Goal: Learn about a topic

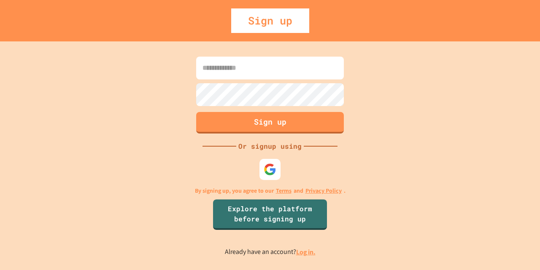
click at [308, 68] on input at bounding box center [270, 68] width 148 height 23
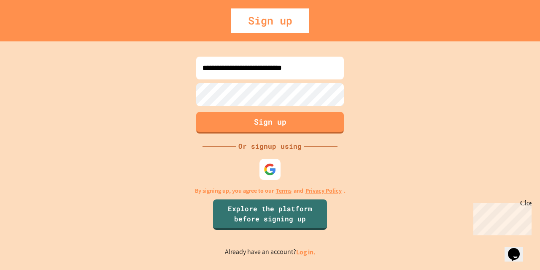
type input "**********"
click at [316, 133] on form "**********" at bounding box center [270, 94] width 152 height 81
click at [317, 126] on button "Sign up" at bounding box center [270, 122] width 151 height 22
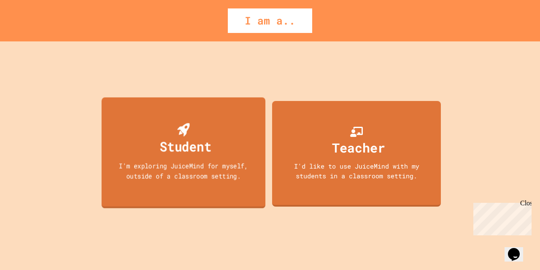
click at [173, 119] on div "Student I'm exploring JuiceMind for myself, outside of a classroom setting." at bounding box center [184, 152] width 164 height 111
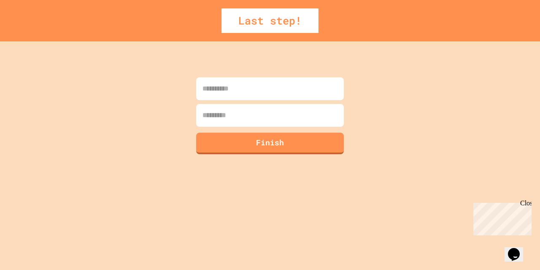
click at [230, 90] on input at bounding box center [270, 88] width 148 height 23
type input "*******"
click at [290, 112] on input at bounding box center [270, 115] width 148 height 23
type input "*****"
click at [313, 152] on button "Finish" at bounding box center [270, 144] width 148 height 22
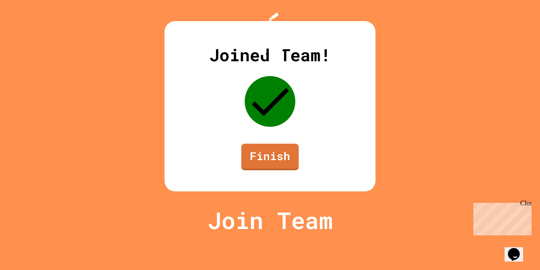
click at [287, 170] on link "Finish" at bounding box center [269, 157] width 57 height 27
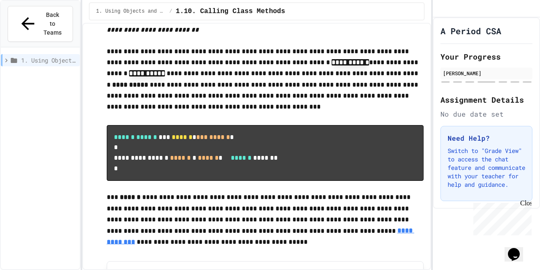
scroll to position [507, 0]
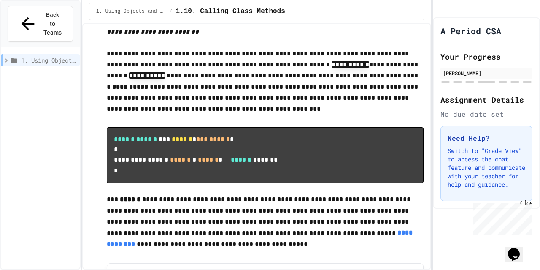
click at [526, 205] on div "Close" at bounding box center [525, 204] width 11 height 11
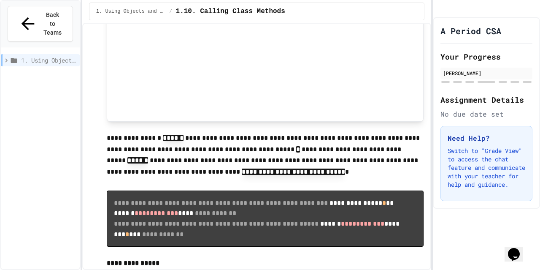
scroll to position [891, 0]
click at [43, 12] on span "Back to Teams" at bounding box center [53, 24] width 20 height 27
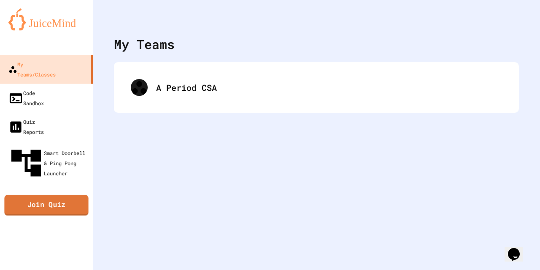
click at [52, 195] on link "Join Quiz" at bounding box center [46, 205] width 84 height 21
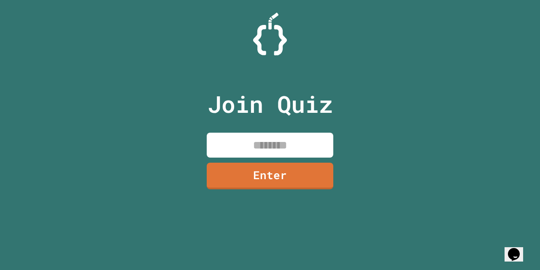
click at [237, 141] on input at bounding box center [270, 145] width 127 height 25
type input "********"
click at [296, 174] on link "Enter" at bounding box center [270, 176] width 127 height 27
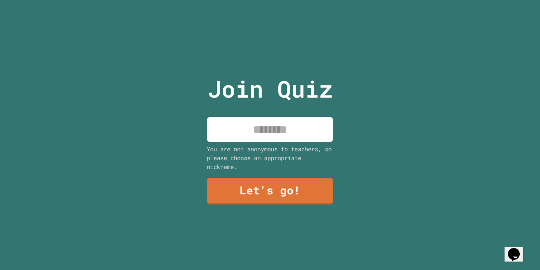
click at [295, 130] on input at bounding box center [270, 129] width 127 height 25
type input "*******"
click at [310, 180] on link "Let's go!" at bounding box center [270, 191] width 127 height 27
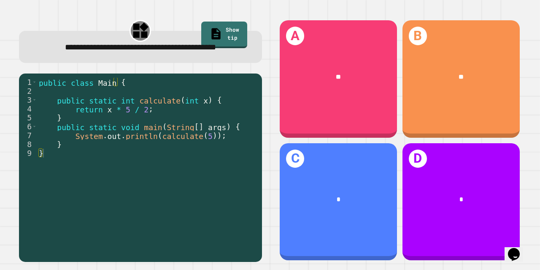
click at [353, 84] on div "**" at bounding box center [338, 77] width 117 height 35
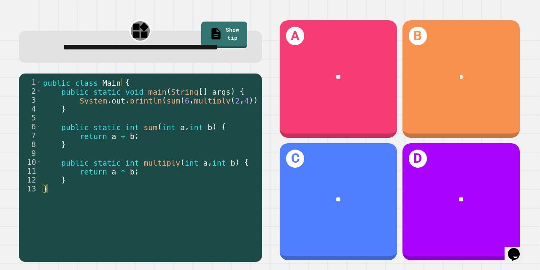
click at [336, 73] on span "**" at bounding box center [338, 76] width 5 height 6
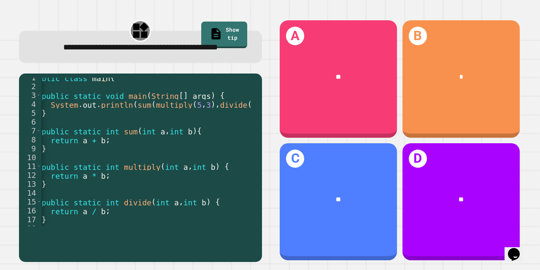
click at [351, 80] on div "**" at bounding box center [338, 77] width 117 height 35
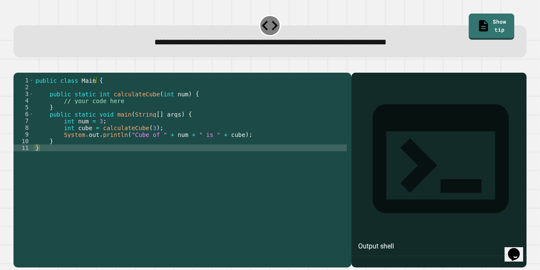
click at [265, 176] on div "public class Main { public static int calculateCube ( int num ) { // your code …" at bounding box center [190, 161] width 313 height 169
click at [403, 116] on div at bounding box center [439, 182] width 167 height 170
click at [389, 111] on div at bounding box center [439, 182] width 167 height 170
click at [93, 164] on div "public class Main { public static int calculateCube ( int num ) { // your code …" at bounding box center [190, 161] width 313 height 169
click at [387, 116] on div at bounding box center [439, 182] width 167 height 170
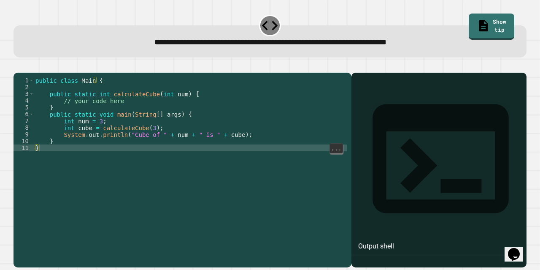
click at [167, 165] on div "public class Main { public static int calculateCube ( int num ) { // your code …" at bounding box center [190, 161] width 313 height 169
click at [131, 111] on div "public class Main { public static int calculateCube ( int num ) { // your code …" at bounding box center [190, 161] width 313 height 169
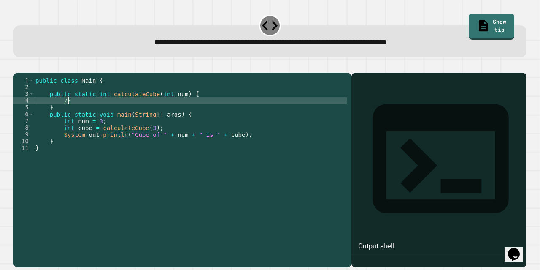
type textarea "*"
click at [407, 127] on div at bounding box center [439, 182] width 167 height 170
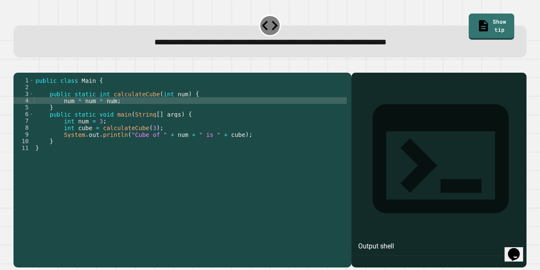
click at [407, 120] on div at bounding box center [439, 182] width 167 height 170
click at [484, 19] on link "Show tip" at bounding box center [492, 26] width 46 height 28
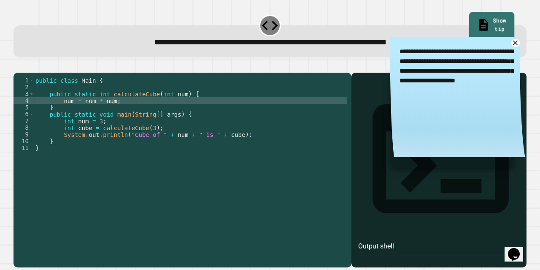
click at [483, 17] on link "Show tip" at bounding box center [491, 26] width 45 height 28
click at [471, 23] on link "Show tip" at bounding box center [491, 25] width 41 height 28
click at [511, 43] on icon at bounding box center [516, 43] width 10 height 10
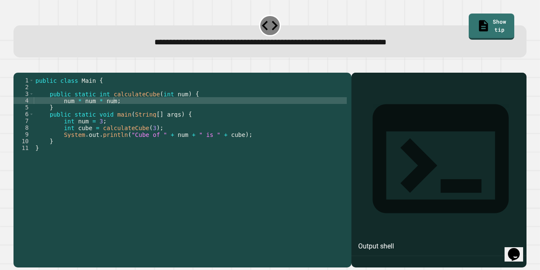
click at [411, 131] on div at bounding box center [439, 182] width 167 height 170
drag, startPoint x: 61, startPoint y: 113, endPoint x: 105, endPoint y: 116, distance: 44.0
click at [108, 116] on div "public class Main { public static int calculateCube ( int num ) { num * num * n…" at bounding box center [190, 161] width 313 height 169
click at [18, 66] on button "button" at bounding box center [18, 66] width 0 height 0
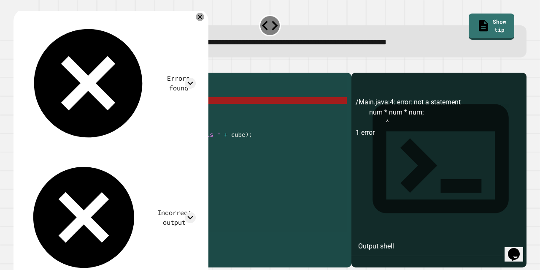
click at [122, 111] on div "public class Main { public static int calculateCube ( int num ) { num * num * n…" at bounding box center [190, 154] width 313 height 155
click at [111, 114] on div "public class Main { public static int calculateCube ( int num ) { num * num * n…" at bounding box center [190, 161] width 313 height 169
click at [60, 113] on div "public class Main { public static int calculateCube ( int num ) { num * num * n…" at bounding box center [190, 161] width 313 height 169
click at [61, 112] on div "public class Main { public static int calculateCube ( int num ) { num * num * n…" at bounding box center [190, 161] width 313 height 169
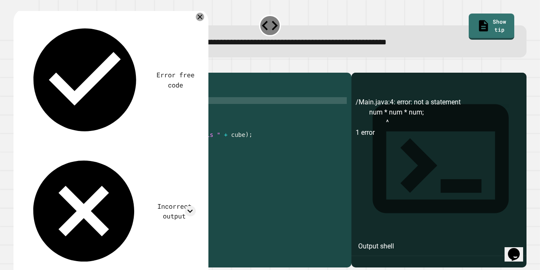
scroll to position [0, 3]
click at [91, 114] on div "public class Main { public static int calculateCube ( int num ) { int cube = nu…" at bounding box center [190, 161] width 313 height 169
type textarea "**********"
click at [18, 66] on icon "button" at bounding box center [18, 66] width 0 height 0
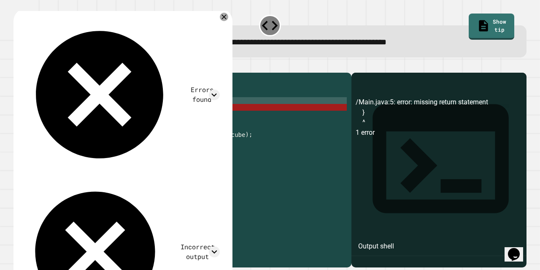
click at [156, 113] on div "public class Main { public static int calculateCube ( int num ) { int cube = ( …" at bounding box center [190, 161] width 313 height 169
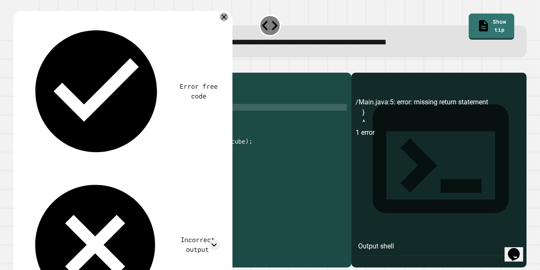
scroll to position [0, 4]
click at [16, 73] on div at bounding box center [270, 67] width 513 height 10
click at [18, 66] on icon "button" at bounding box center [18, 66] width 0 height 0
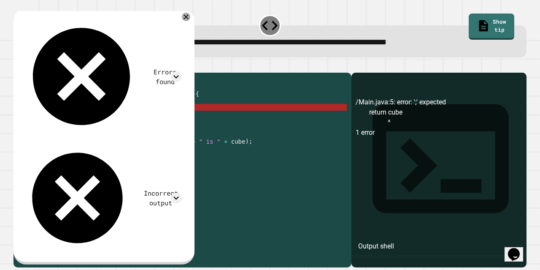
click at [99, 121] on div "public class Main { public static int calculateCube ( int num ) { int cube = ( …" at bounding box center [190, 161] width 313 height 169
click at [87, 115] on div "public class Main { public static int calculateCube ( int num ) { int cube = ( …" at bounding box center [190, 161] width 313 height 169
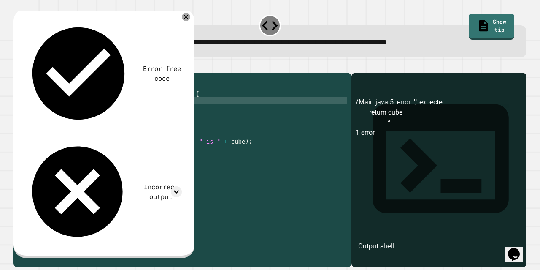
click at [100, 122] on div "public class Main { public static int calculateCube ( int num ) { int cube = ( …" at bounding box center [190, 161] width 313 height 169
type textarea "**********"
click at [17, 63] on div at bounding box center [270, 67] width 513 height 10
drag, startPoint x: 20, startPoint y: 67, endPoint x: 17, endPoint y: 63, distance: 5.4
click at [17, 63] on div at bounding box center [270, 67] width 513 height 10
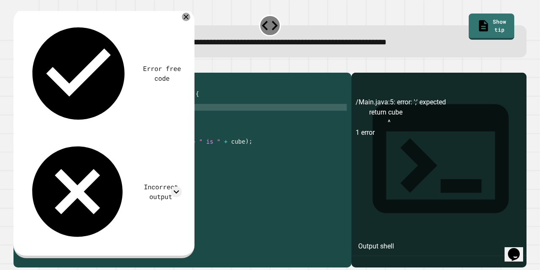
click at [18, 66] on icon "button" at bounding box center [18, 66] width 0 height 0
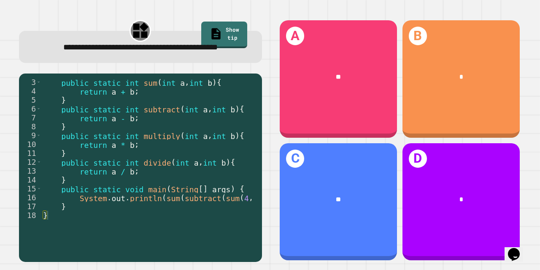
scroll to position [0, 0]
click at [350, 170] on div "C **" at bounding box center [338, 201] width 117 height 117
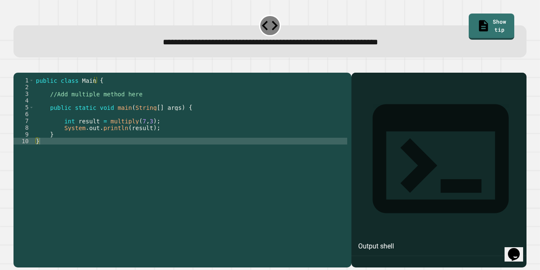
click at [134, 105] on div "public class Main { //Add multiple method here public static void main ( String…" at bounding box center [190, 161] width 313 height 169
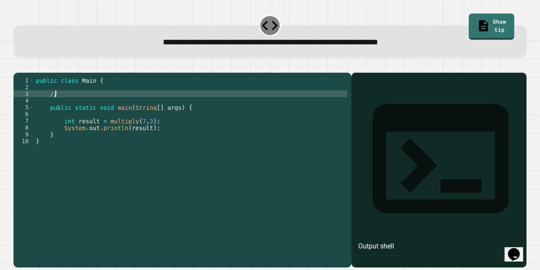
type textarea "*"
click at [205, 103] on div "public class Main { public static void multipy ( int num , int num ) public sta…" at bounding box center [190, 161] width 313 height 169
click at [160, 107] on div "public class Main { public static void multipy ( int num , int ) public static …" at bounding box center [190, 161] width 313 height 169
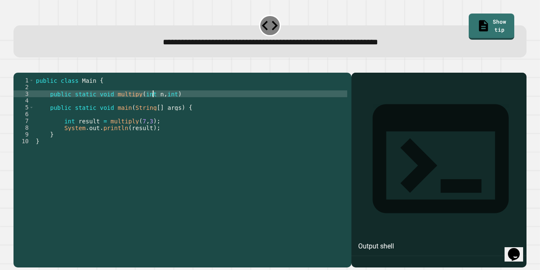
scroll to position [0, 9]
type textarea "**********"
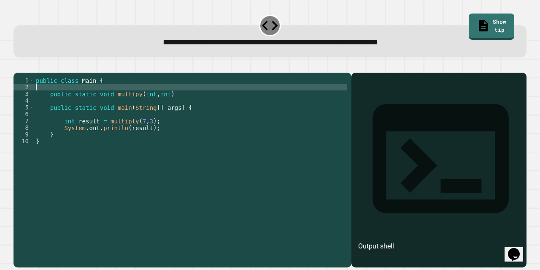
click at [175, 102] on div "public class Main { public static void multipy ( int , int ) public static void…" at bounding box center [190, 161] width 313 height 169
click at [172, 108] on div "public class Main { public static void multipy ( int , int ) public static void…" at bounding box center [190, 161] width 313 height 169
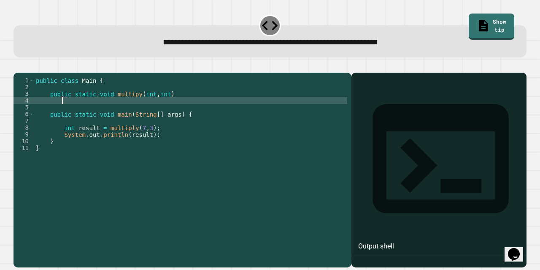
click at [147, 106] on div "public class Main { public static void multipy ( int , int ) public static void…" at bounding box center [190, 161] width 313 height 169
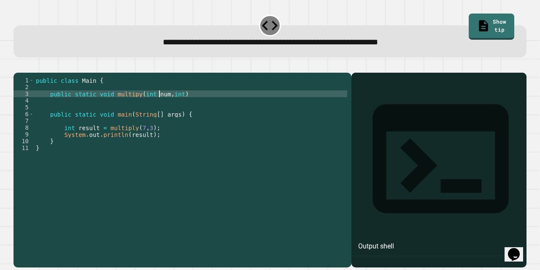
scroll to position [0, 9]
type textarea "**********"
click at [144, 112] on div "public class Main { public static void multipy ( int num , int num ) public sta…" at bounding box center [190, 161] width 313 height 169
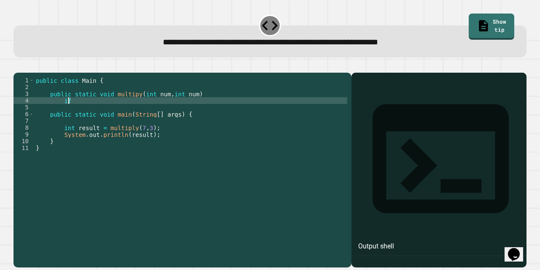
scroll to position [0, 2]
type textarea "*"
click at [469, 18] on link "Show tip" at bounding box center [491, 26] width 45 height 28
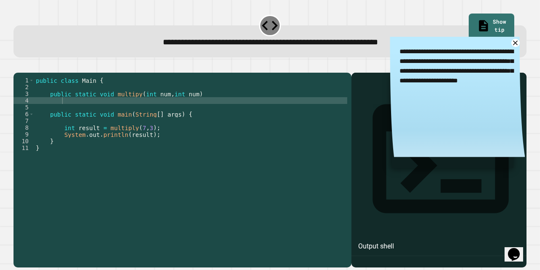
click at [86, 111] on div "public class Main { public static void multipy ( int num , int num ) public sta…" at bounding box center [190, 161] width 313 height 169
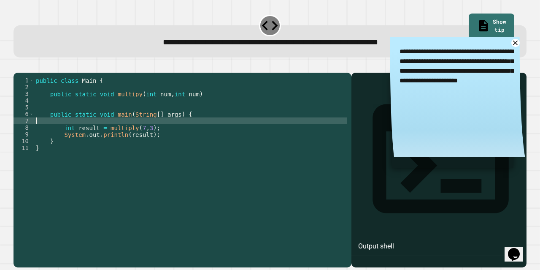
click at [85, 132] on div "public class Main { public static void multipy ( int num , int num ) public sta…" at bounding box center [190, 161] width 313 height 169
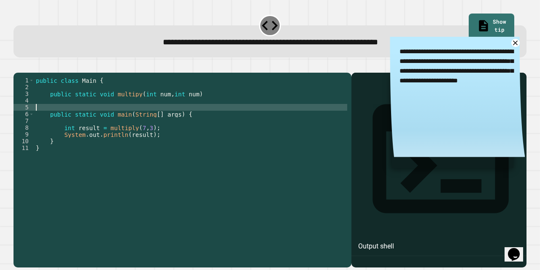
click at [84, 116] on div "public class Main { public static void multipy ( int num , int num ) public sta…" at bounding box center [190, 161] width 313 height 169
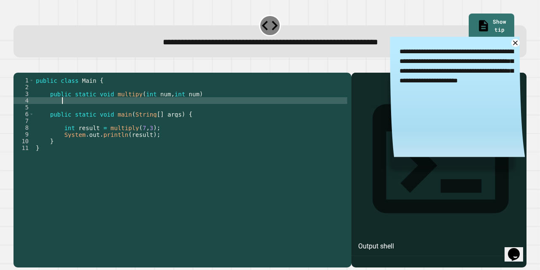
click at [88, 111] on div "public class Main { public static void multipy ( int num , int num ) public sta…" at bounding box center [190, 161] width 313 height 169
type textarea "*"
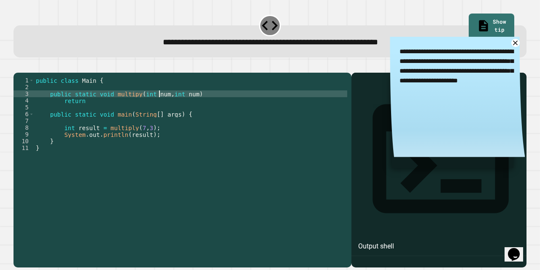
click at [160, 106] on div "public class Main { public static void multipy ( int num , int num ) return pub…" at bounding box center [190, 161] width 313 height 169
click at [191, 107] on div "public class Main { public static void multipy ( int num1 , int num ) return pu…" at bounding box center [190, 161] width 313 height 169
click at [100, 119] on div "public class Main { public static void multipy ( int num1 , int num2 ) return p…" at bounding box center [190, 161] width 313 height 169
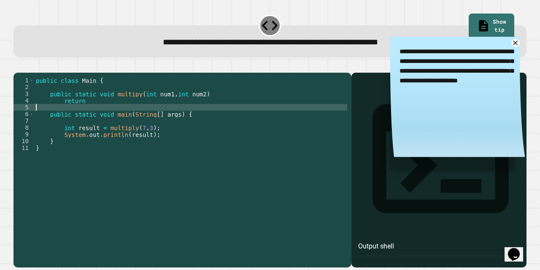
scroll to position [0, 0]
click at [110, 113] on div "public class Main { public static void multipy ( int num1 , int num2 ) return p…" at bounding box center [190, 161] width 313 height 169
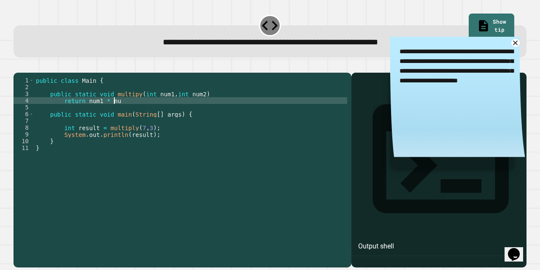
scroll to position [0, 5]
click at [511, 38] on link at bounding box center [516, 43] width 10 height 10
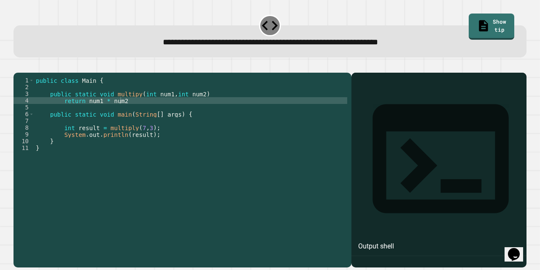
click at [18, 66] on icon "button" at bounding box center [18, 66] width 0 height 0
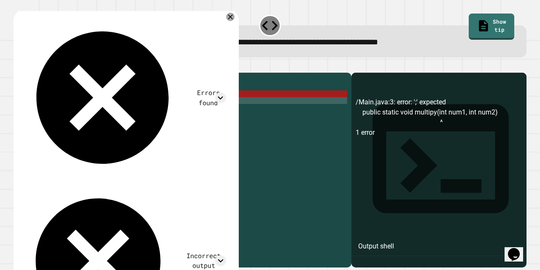
click at [199, 104] on div "public class Main { public static void multipy ( int num1 , int num2 ) return n…" at bounding box center [190, 161] width 313 height 169
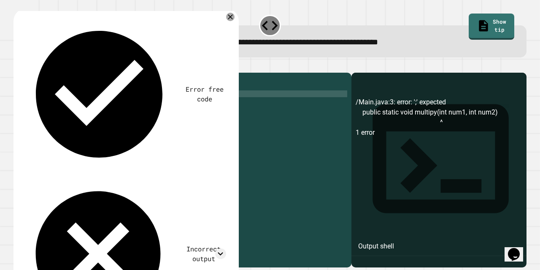
click at [18, 69] on div at bounding box center [270, 67] width 513 height 10
click at [18, 66] on icon "button" at bounding box center [18, 66] width 0 height 0
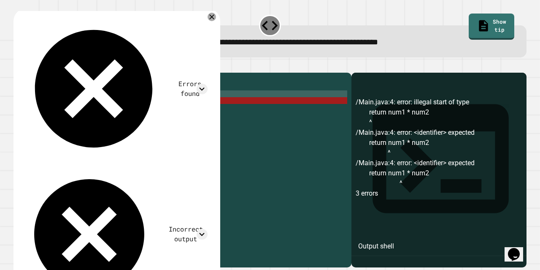
scroll to position [0, 5]
click at [83, 112] on div "public class Main { public static void multipy ( int num1 , int num2 ) ; return…" at bounding box center [190, 161] width 313 height 169
click at [84, 112] on div "public class Main { public static void multipy ( int num1 , int num2 ) ; return…" at bounding box center [190, 161] width 313 height 169
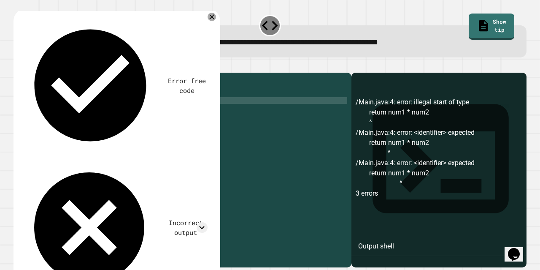
scroll to position [0, 3]
click at [127, 112] on div "public class Main { public static void multipy ( int num1 , int num2 ) ; return…" at bounding box center [190, 161] width 313 height 169
click at [27, 61] on div "**********" at bounding box center [270, 165] width 519 height 210
click at [18, 66] on icon "button" at bounding box center [18, 66] width 0 height 0
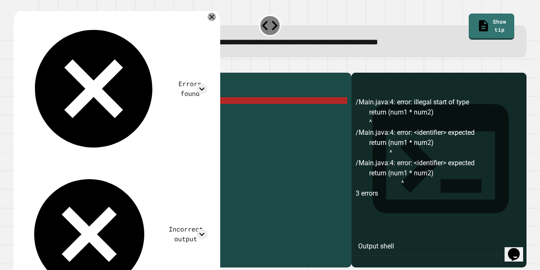
click at [87, 112] on div "public class Main { public static void multipy ( int num1 , int num2 ) ; return…" at bounding box center [190, 161] width 313 height 169
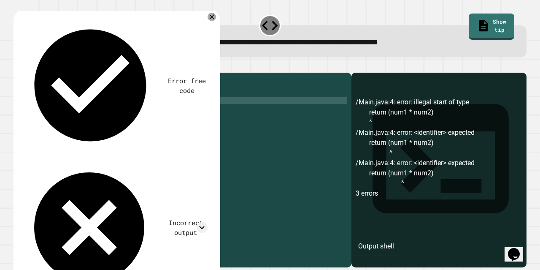
scroll to position [0, 4]
click at [122, 113] on div "public class Main { public static void multipy ( int num1 , int num2 ) ; return…" at bounding box center [190, 161] width 313 height 169
click at [18, 66] on button "button" at bounding box center [18, 66] width 0 height 0
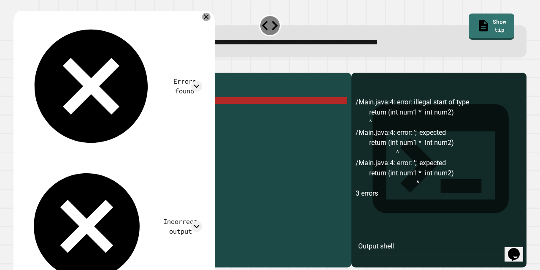
click at [98, 114] on div "public class Main { public static void multipy ( int num1 , int num2 ) ; return…" at bounding box center [190, 161] width 313 height 169
click at [114, 114] on div "public class Main { public static void multipy ( int num1 , int num2 ) ; return…" at bounding box center [190, 161] width 313 height 169
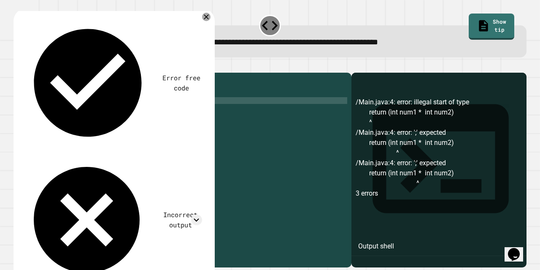
click at [156, 113] on div "public class Main { public static void multipy ( int num1 , int num2 ) ; return…" at bounding box center [190, 161] width 313 height 169
click at [174, 112] on div "public class Main { public static void multipy ( int num1 , int num2 ) ; return…" at bounding box center [190, 161] width 313 height 169
click at [18, 66] on icon "button" at bounding box center [18, 66] width 0 height 0
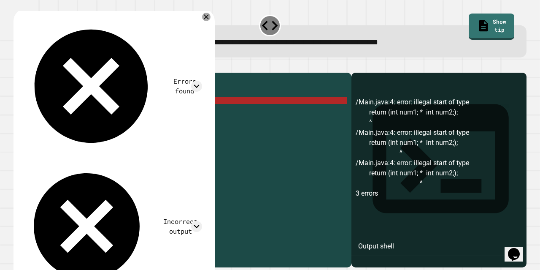
click at [88, 112] on div "public class Main { public static void multipy ( int num1 , int num2 ) ; return…" at bounding box center [190, 161] width 313 height 169
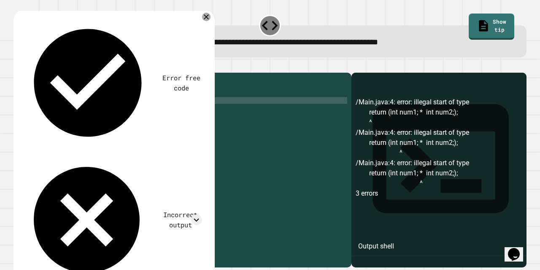
scroll to position [0, 5]
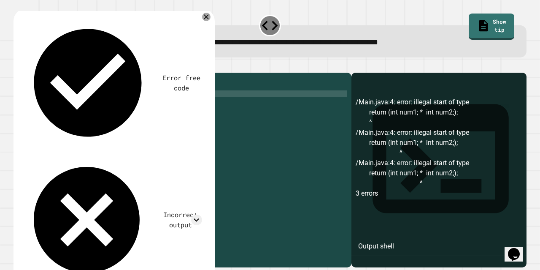
click at [198, 106] on div "public class Main { public static void multipy ( int num1 , int num2 ) ; return…" at bounding box center [190, 161] width 313 height 169
type textarea "**********"
click at [200, 116] on div "public class Main { public static void multipy ( int num1 , int num2 ) { ; retu…" at bounding box center [190, 161] width 313 height 169
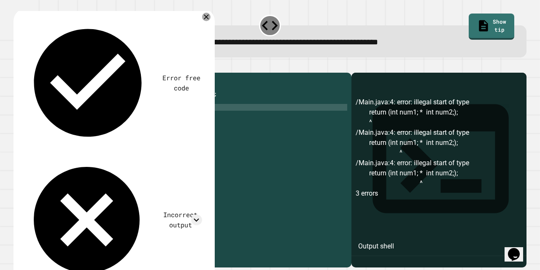
scroll to position [0, 1]
click at [124, 114] on div "public class Main { public static void multipy ( int num1 , int num2 ) { ; retu…" at bounding box center [190, 161] width 313 height 169
click at [162, 113] on div "public class Main { public static void multipy ( int num1 , int num2 ) { ; retu…" at bounding box center [190, 161] width 313 height 169
type textarea "**********"
click at [26, 72] on icon "button" at bounding box center [23, 71] width 5 height 6
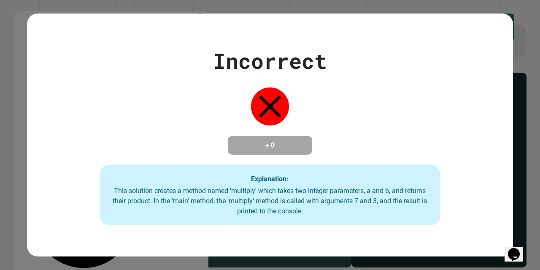
click at [517, 80] on div "Incorrect + 0 Explanation: This solution creates a method named 'multiply' whic…" at bounding box center [270, 135] width 540 height 270
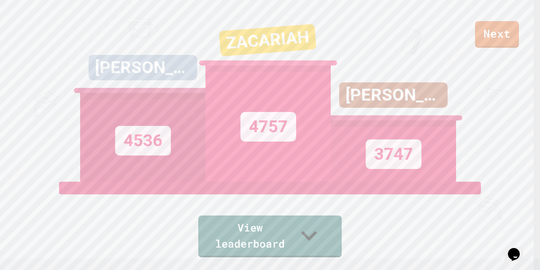
click at [490, 32] on link "Next" at bounding box center [497, 34] width 44 height 27
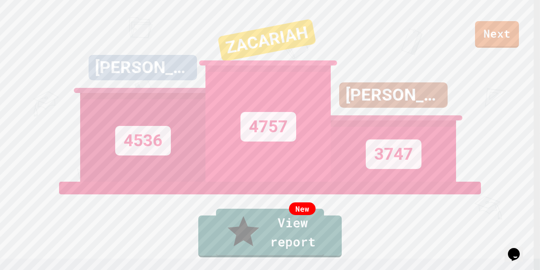
click at [271, 249] on link "New View report" at bounding box center [270, 233] width 108 height 48
